Goal: Submit feedback/report problem

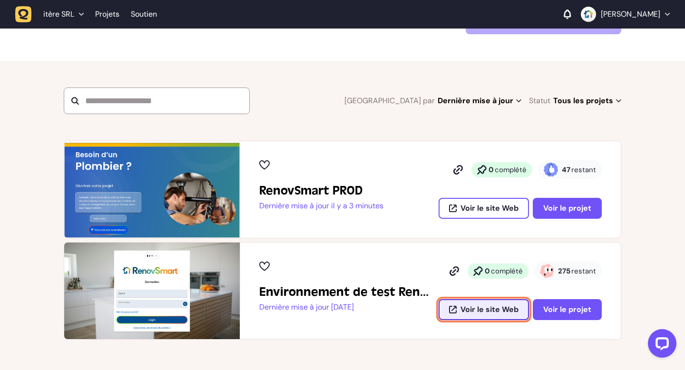
click at [466, 307] on font "Voir le site Web" at bounding box center [490, 310] width 58 height 10
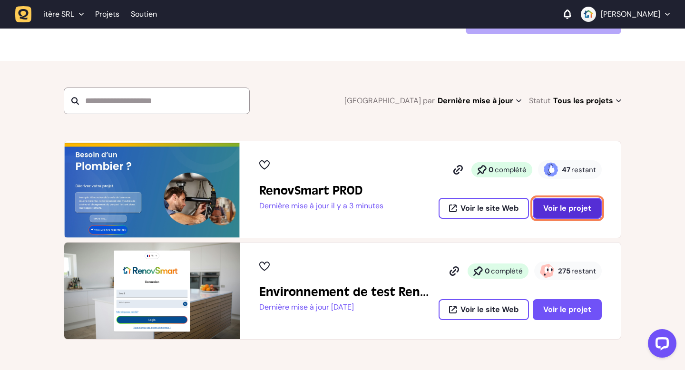
click at [558, 206] on font "Voir le projet" at bounding box center [568, 208] width 48 height 10
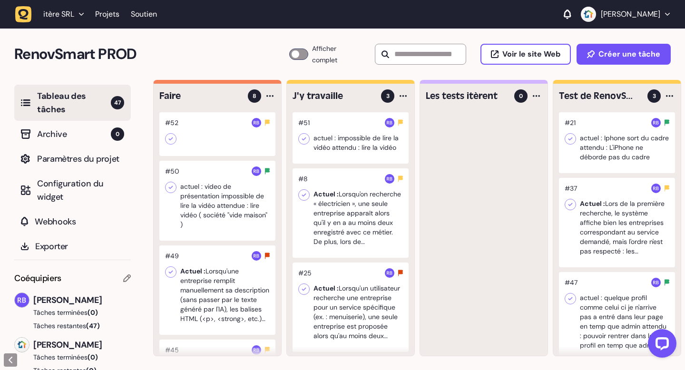
click at [227, 192] on div at bounding box center [217, 201] width 116 height 80
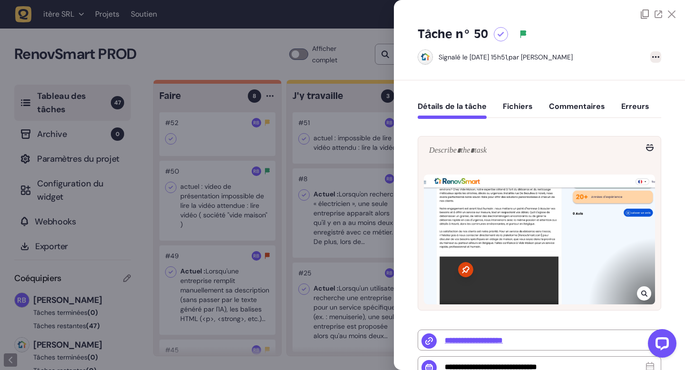
click at [651, 60] on div at bounding box center [656, 56] width 11 height 11
click at [623, 75] on font "Supprimer la tâche" at bounding box center [623, 76] width 61 height 9
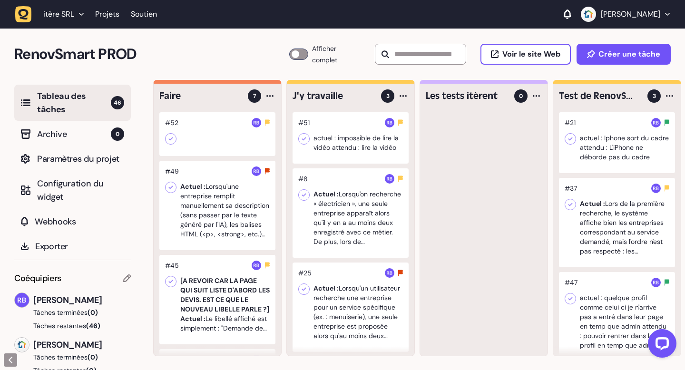
click at [225, 236] on div at bounding box center [217, 205] width 116 height 89
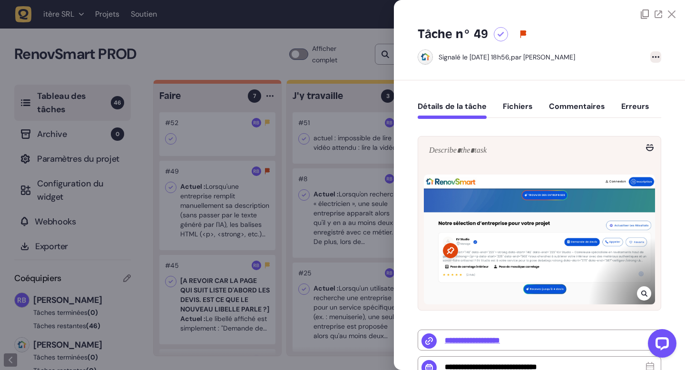
click at [654, 54] on div at bounding box center [656, 56] width 11 height 11
click at [634, 76] on font "Supprimer la tâche" at bounding box center [623, 76] width 61 height 9
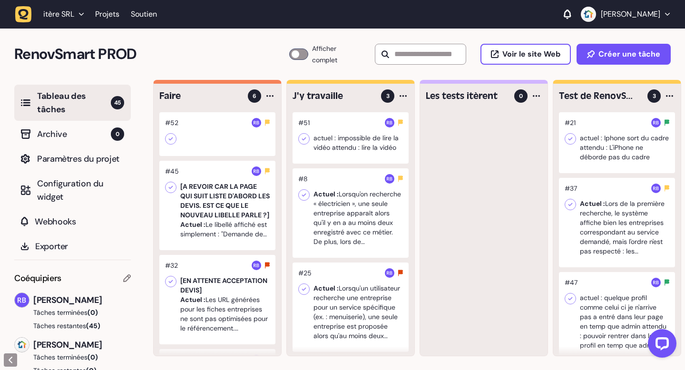
click at [219, 145] on div at bounding box center [217, 134] width 116 height 44
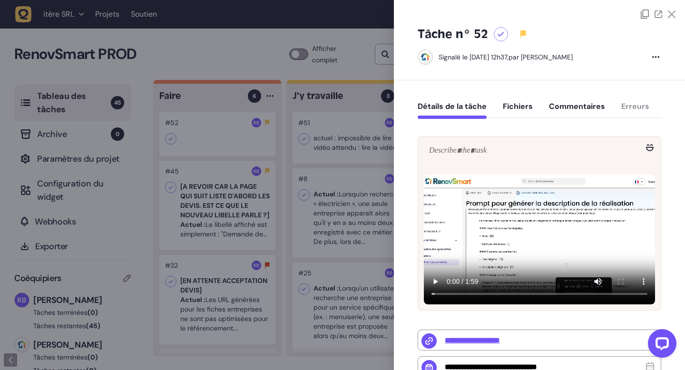
click at [576, 103] on font "Commentaires" at bounding box center [577, 106] width 56 height 10
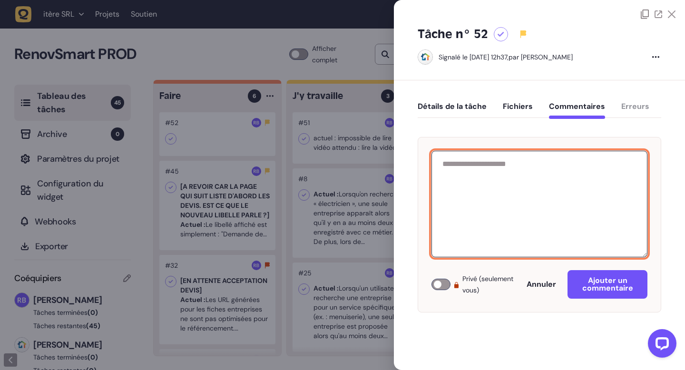
click at [469, 170] on textarea at bounding box center [540, 204] width 216 height 107
paste textarea "**********"
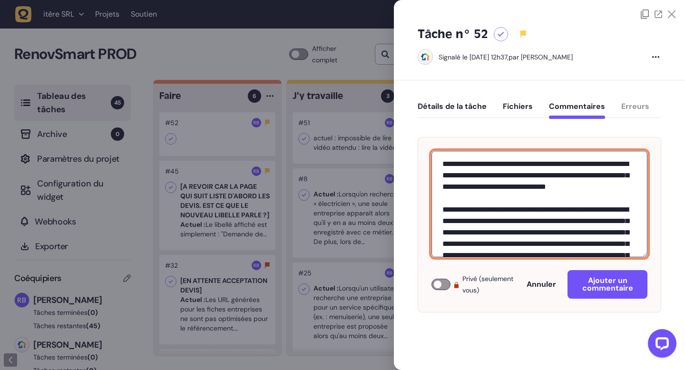
scroll to position [2082, 0]
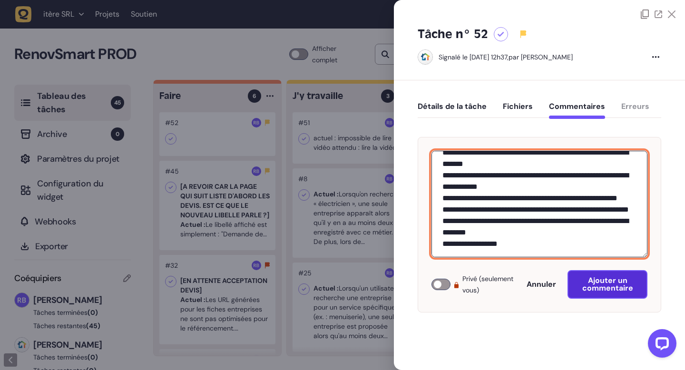
type textarea "**********"
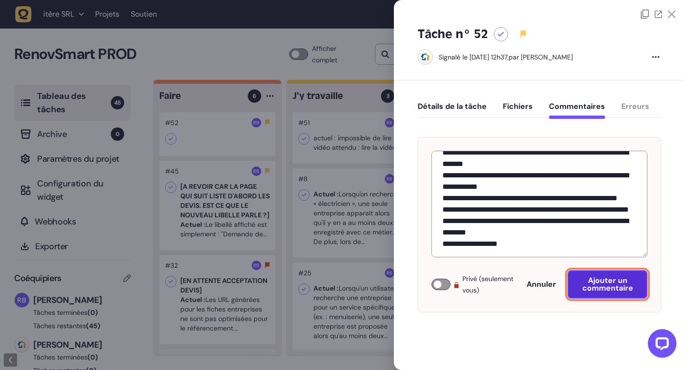
click at [608, 281] on font "Ajouter un commentaire" at bounding box center [608, 285] width 51 height 18
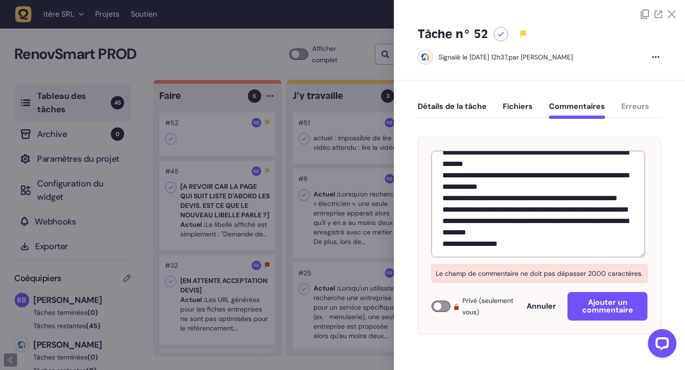
click at [670, 16] on icon at bounding box center [672, 14] width 8 height 8
